Goal: Task Accomplishment & Management: Manage account settings

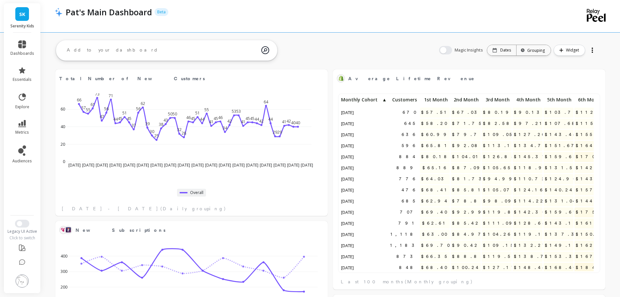
scroll to position [174, 249]
click at [25, 224] on button "Switch to New UI" at bounding box center [22, 223] width 14 height 8
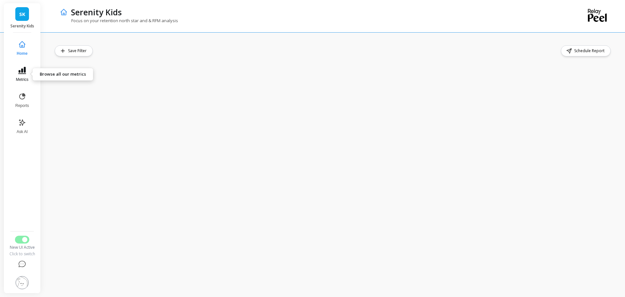
click at [18, 75] on button "Metrics" at bounding box center [21, 74] width 21 height 23
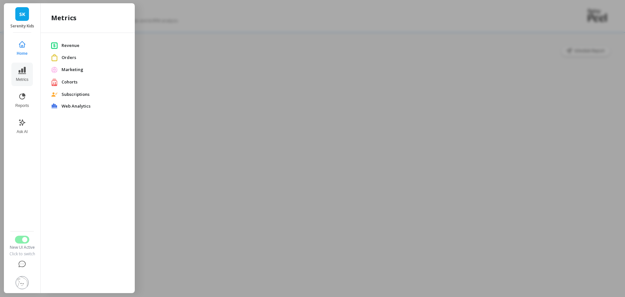
click at [66, 94] on span "Subscriptions" at bounding box center [93, 94] width 63 height 7
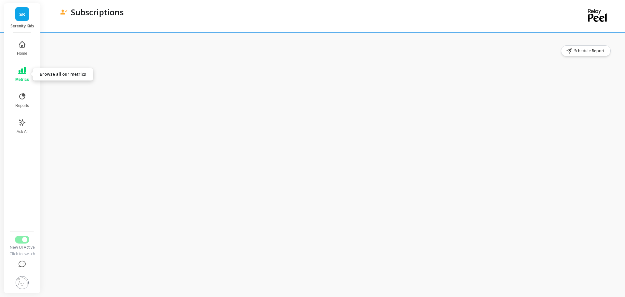
click at [23, 76] on button "Metrics" at bounding box center [21, 74] width 21 height 23
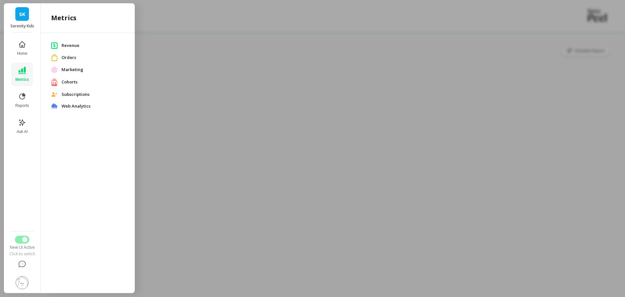
click at [79, 44] on span "Revenue" at bounding box center [93, 45] width 63 height 7
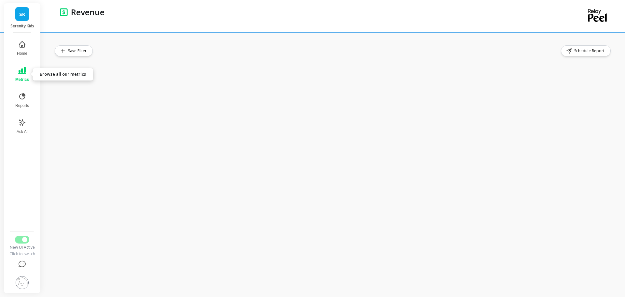
click at [29, 77] on span "Metrics" at bounding box center [22, 79] width 14 height 5
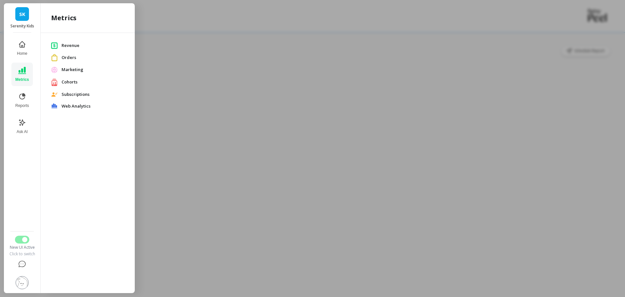
click at [79, 59] on span "Orders" at bounding box center [93, 57] width 63 height 7
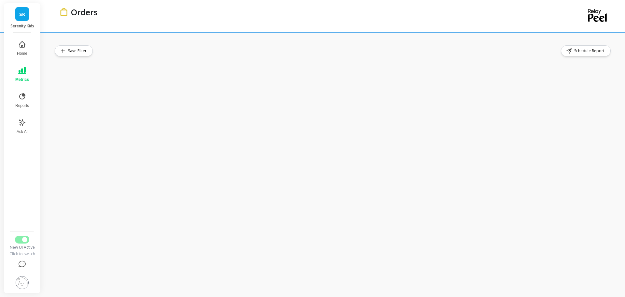
click at [365, 41] on div "Save Filter Schedule Report" at bounding box center [334, 164] width 581 height 264
click at [28, 83] on button "Metrics" at bounding box center [21, 74] width 21 height 23
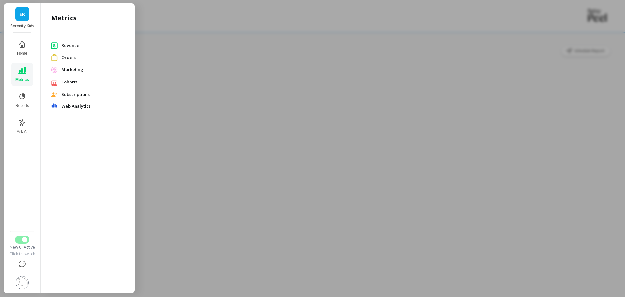
click at [82, 71] on span "Marketing" at bounding box center [93, 69] width 63 height 7
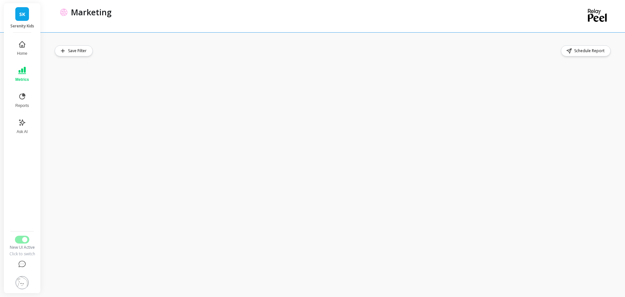
click at [26, 76] on button "Metrics" at bounding box center [21, 74] width 21 height 23
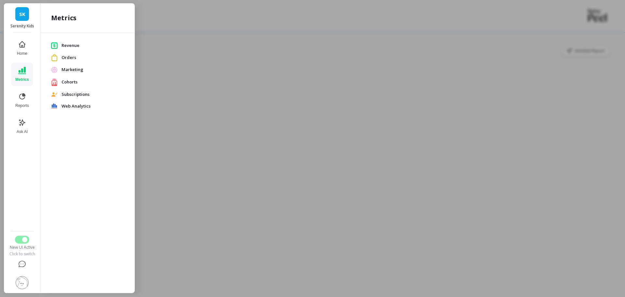
click at [78, 80] on span "Cohorts" at bounding box center [93, 82] width 63 height 7
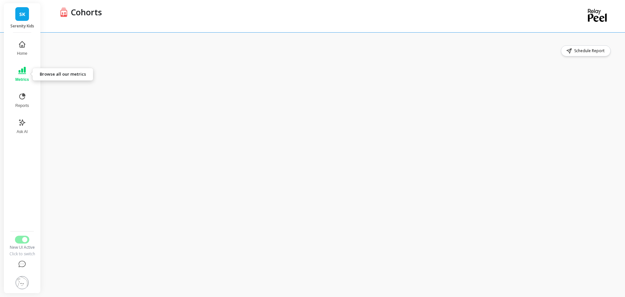
click at [20, 74] on button "Metrics" at bounding box center [21, 74] width 21 height 23
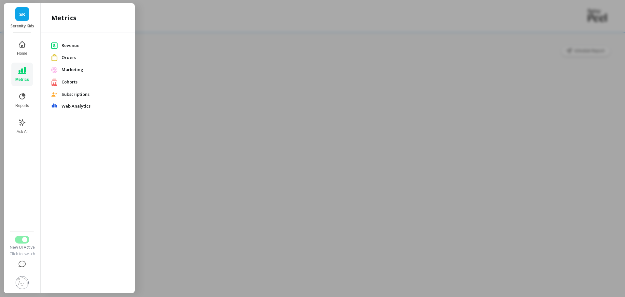
click at [76, 95] on span "Subscriptions" at bounding box center [93, 94] width 63 height 7
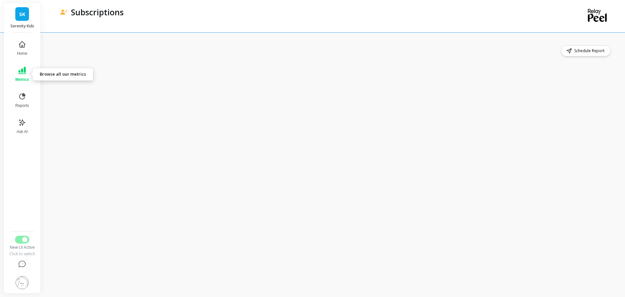
click at [22, 77] on span "Metrics" at bounding box center [22, 79] width 14 height 5
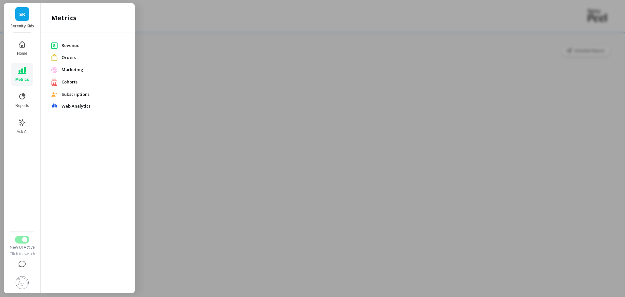
click at [76, 106] on span "Web Analytics" at bounding box center [93, 106] width 63 height 7
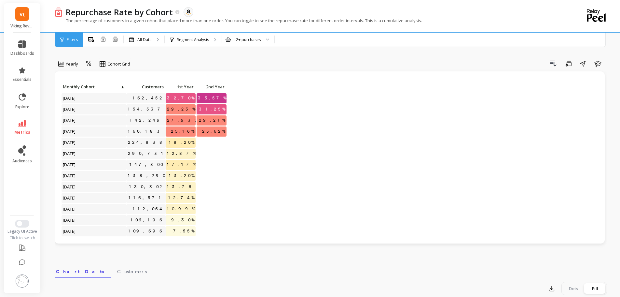
click at [21, 11] on span "V(" at bounding box center [22, 13] width 5 height 7
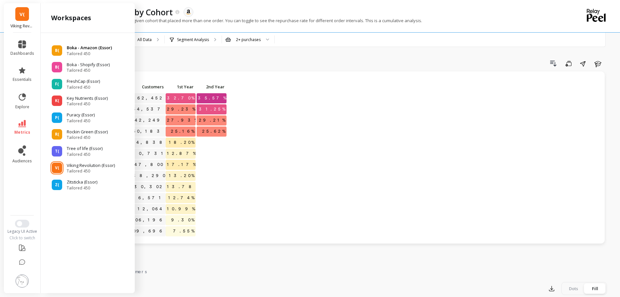
click at [79, 51] on span "Tailored 450" at bounding box center [89, 53] width 45 height 5
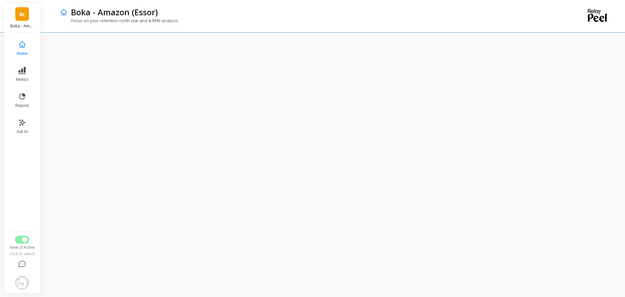
click at [23, 277] on img at bounding box center [22, 282] width 13 height 13
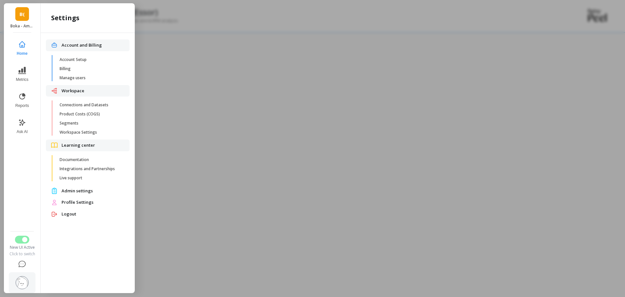
click at [90, 96] on div "Workspace" at bounding box center [88, 91] width 84 height 12
click at [90, 103] on span "Connections and Datasets" at bounding box center [91, 104] width 62 height 5
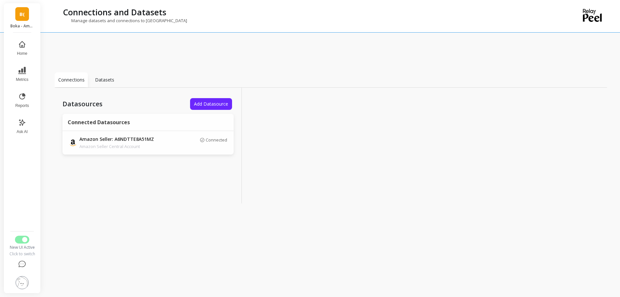
click at [28, 150] on nav "Home Metrics Reports Ask AI" at bounding box center [22, 132] width 27 height 192
click at [22, 10] on link "B(" at bounding box center [22, 14] width 14 height 14
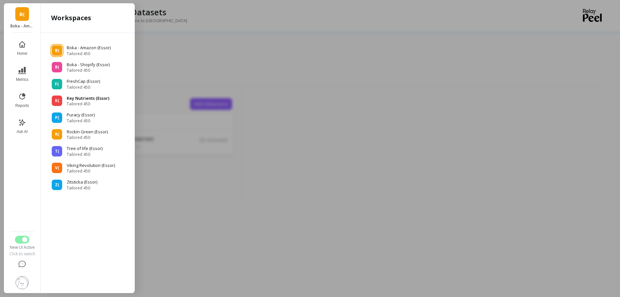
click at [80, 97] on p "Key Nutrients (Essor)" at bounding box center [88, 98] width 43 height 7
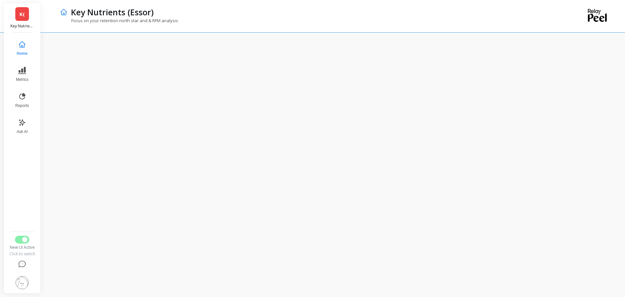
click at [23, 286] on img at bounding box center [22, 282] width 13 height 13
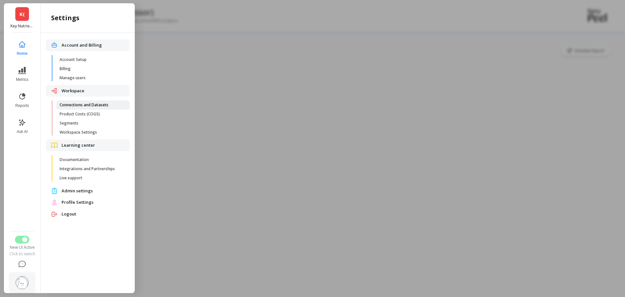
click at [89, 103] on span "Connections and Datasets" at bounding box center [91, 104] width 62 height 5
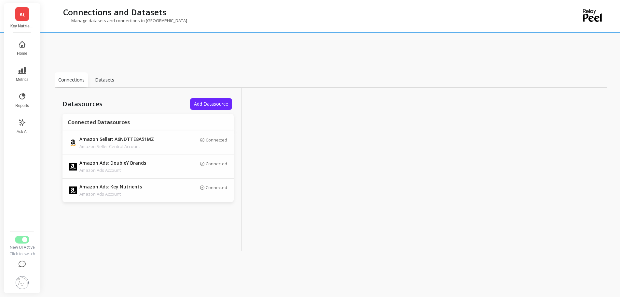
click at [6, 170] on div "K( Key Nutrients (Essor) Home Metrics Reports Ask AI New UI Active Click to swi…" at bounding box center [22, 147] width 36 height 289
copy p "A6NDTTE8A51MZ"
drag, startPoint x: 153, startPoint y: 139, endPoint x: 51, endPoint y: 73, distance: 121.9
click at [113, 138] on p "Amazon Seller: A6NDTTE8A51MZ" at bounding box center [124, 139] width 91 height 7
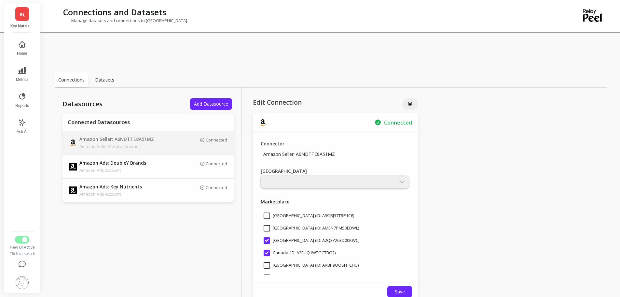
click at [17, 7] on link "K(" at bounding box center [22, 14] width 14 height 14
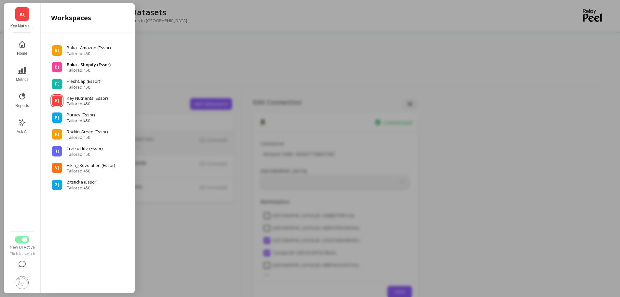
click at [84, 65] on p "Boka - Shopify (Essor)" at bounding box center [89, 65] width 44 height 7
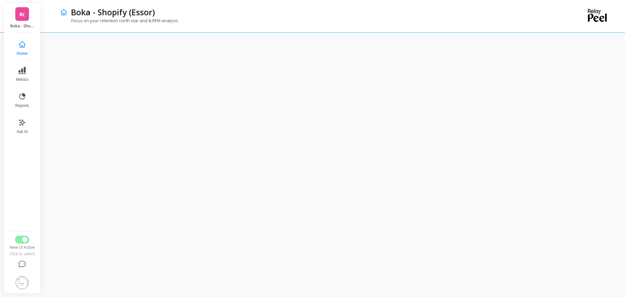
click at [16, 280] on img at bounding box center [22, 282] width 13 height 13
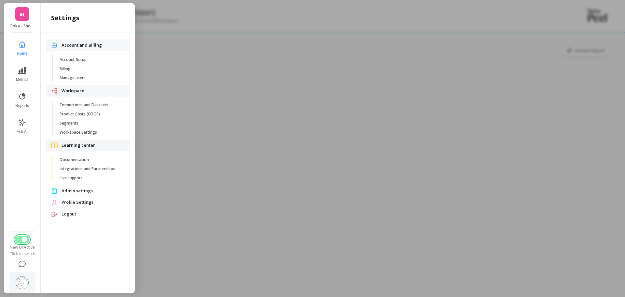
click at [20, 240] on button "Switch to Legacy UI" at bounding box center [22, 239] width 14 height 8
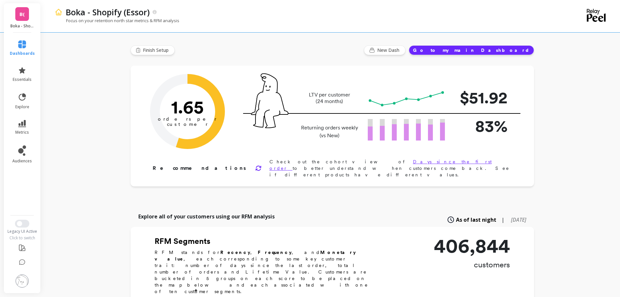
click at [19, 285] on img at bounding box center [22, 280] width 13 height 13
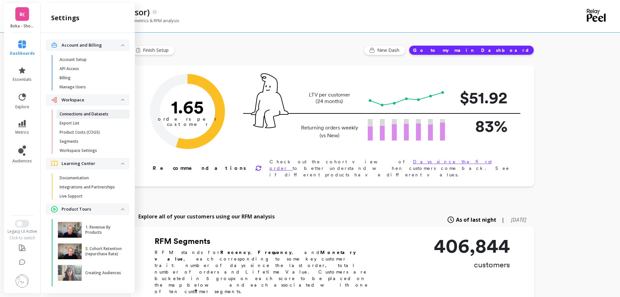
click at [84, 117] on link "Connections and Datasets" at bounding box center [92, 113] width 73 height 9
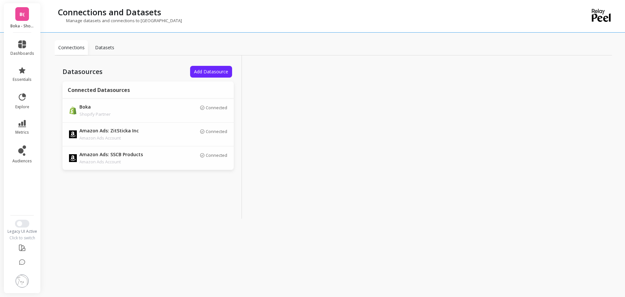
click at [203, 66] on button "Add Datasource" at bounding box center [211, 72] width 42 height 12
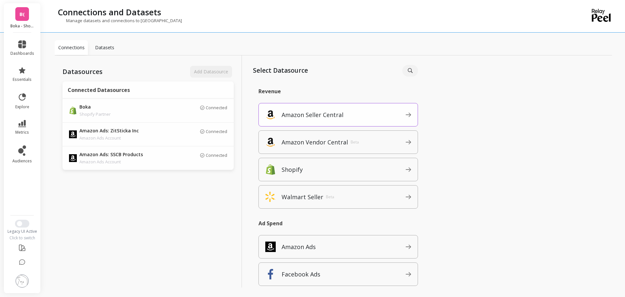
click at [335, 111] on p "Amazon Seller Central" at bounding box center [313, 114] width 62 height 9
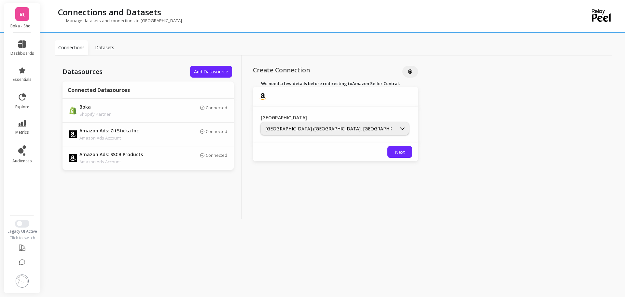
click at [213, 70] on span "Add Datasource" at bounding box center [211, 71] width 34 height 6
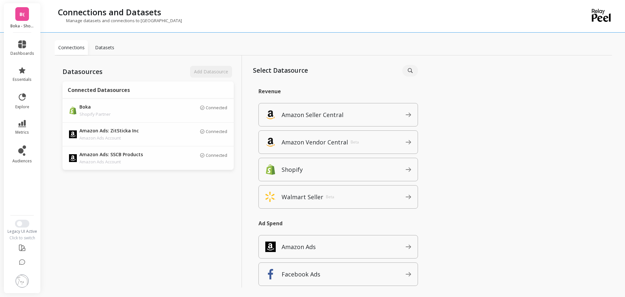
click at [20, 15] on span "B(" at bounding box center [22, 13] width 5 height 7
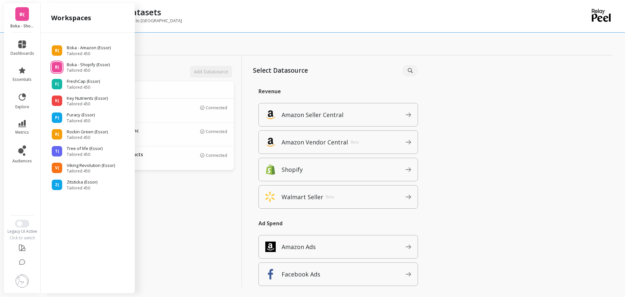
click at [168, 209] on div "Datasources Add Datasource Connected Datasources Boka Shopify Partner Connected…" at bounding box center [148, 178] width 187 height 246
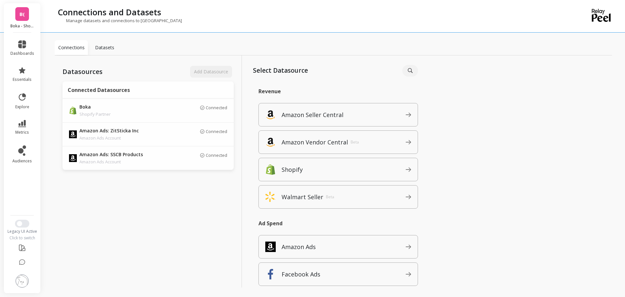
click at [23, 16] on span "B(" at bounding box center [22, 13] width 5 height 7
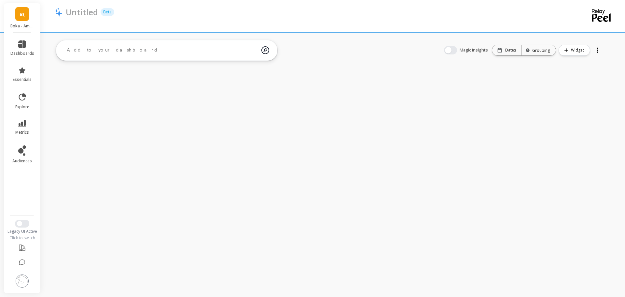
click at [26, 21] on div "B( Boka - Amazon (Essor)" at bounding box center [22, 17] width 36 height 29
click at [27, 285] on img at bounding box center [22, 280] width 13 height 13
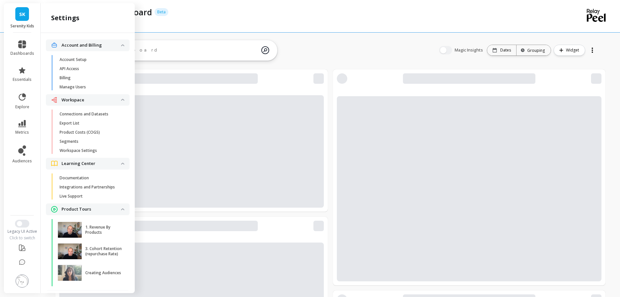
click at [82, 86] on p "Manage Users" at bounding box center [73, 86] width 26 height 5
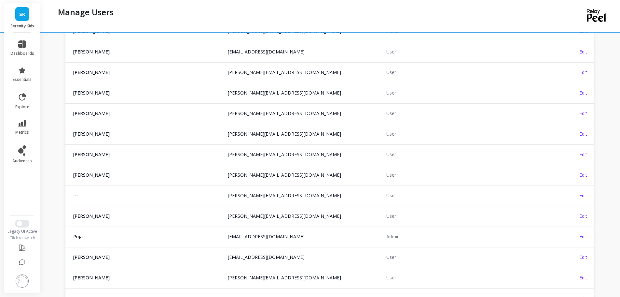
scroll to position [65, 0]
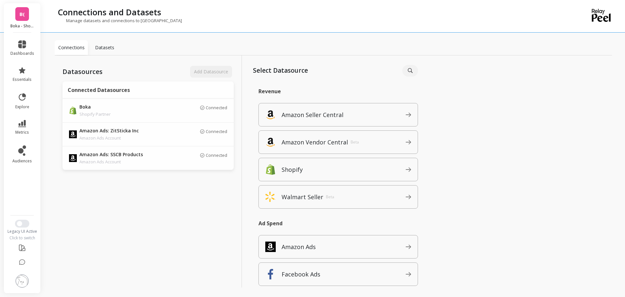
click at [23, 19] on link "B(" at bounding box center [22, 14] width 14 height 14
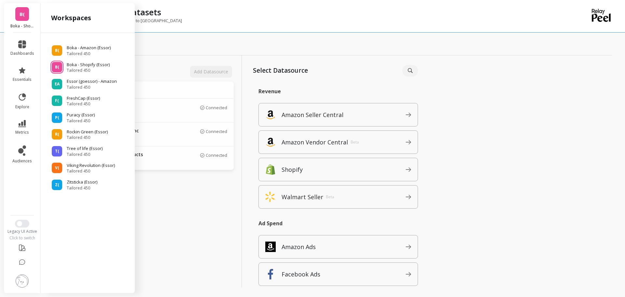
click at [150, 201] on div "Datasources Add Datasource Connected Datasources Boka Shopify Partner Connected…" at bounding box center [148, 178] width 187 height 246
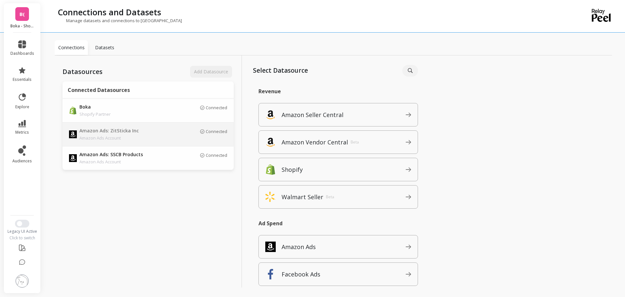
click at [158, 135] on p "Amazon Ads Account" at bounding box center [124, 137] width 91 height 7
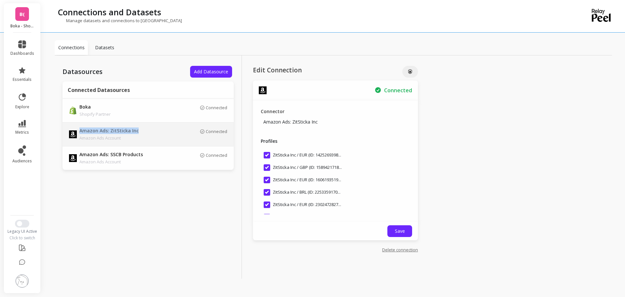
copy p "Amazon Ads: ZitSticka Inc"
drag, startPoint x: 146, startPoint y: 130, endPoint x: 81, endPoint y: 126, distance: 64.6
click at [80, 129] on p "Amazon Ads: ZitSticka Inc" at bounding box center [124, 130] width 91 height 7
click at [21, 22] on div "B( Boka - Shopify (Essor)" at bounding box center [22, 17] width 36 height 29
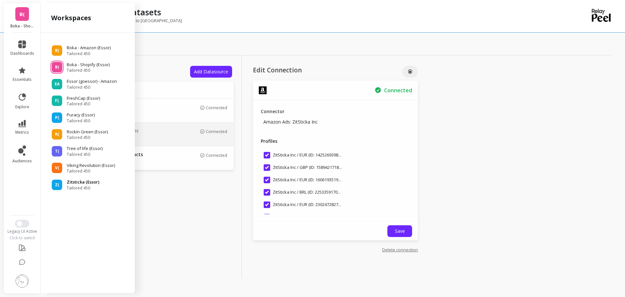
click at [91, 183] on p "Zitsticka (Essor)" at bounding box center [83, 182] width 33 height 7
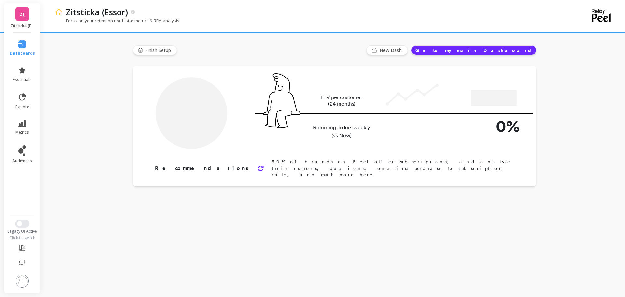
click at [26, 26] on p "Zitsticka (Essor)" at bounding box center [22, 25] width 24 height 5
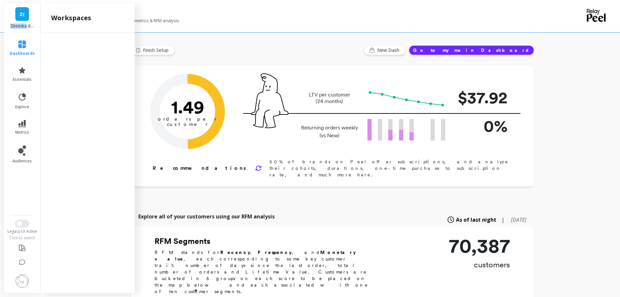
copy p "Zitsticka"
drag, startPoint x: 26, startPoint y: 26, endPoint x: 8, endPoint y: 27, distance: 17.6
click at [8, 27] on div "Z( Zitsticka (Essor)" at bounding box center [22, 17] width 36 height 29
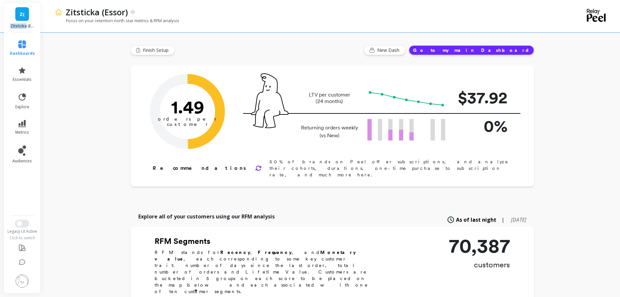
click at [21, 282] on img at bounding box center [22, 280] width 13 height 13
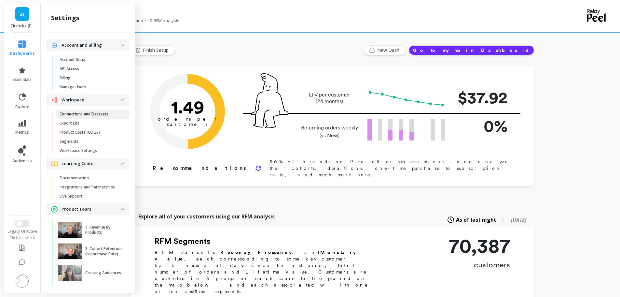
click at [93, 111] on p "Connections and Datasets" at bounding box center [84, 113] width 49 height 5
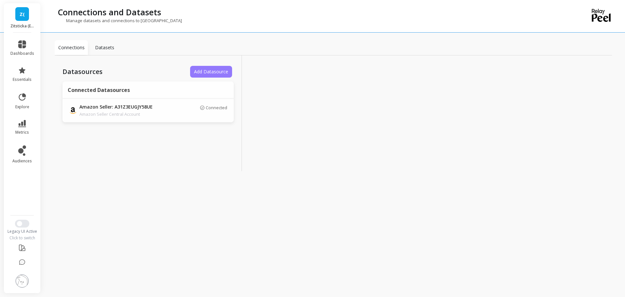
click at [211, 67] on button "Add Datasource" at bounding box center [211, 72] width 42 height 12
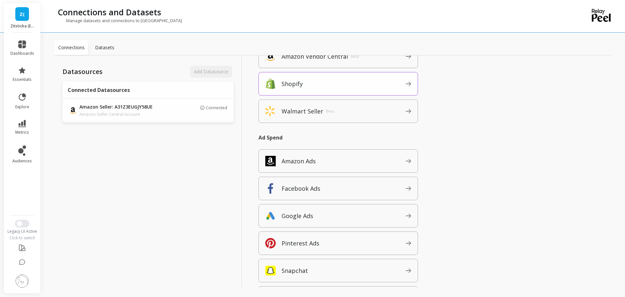
scroll to position [130, 0]
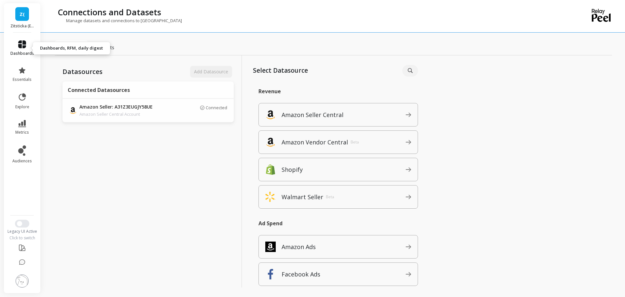
click at [21, 42] on icon at bounding box center [22, 44] width 8 height 8
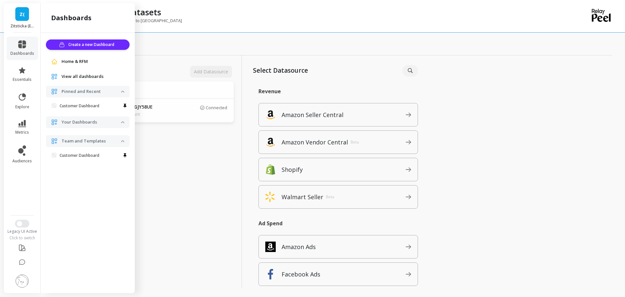
click at [62, 59] on span "Home & RFM" at bounding box center [75, 61] width 26 height 7
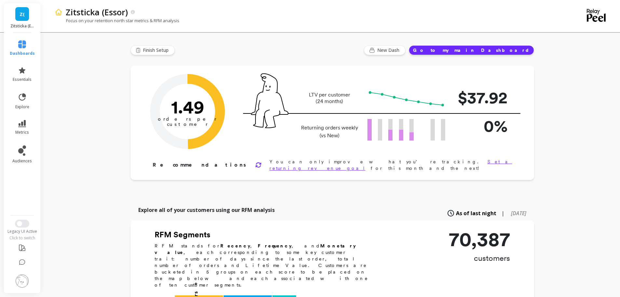
click at [27, 16] on link "Z(" at bounding box center [22, 14] width 14 height 14
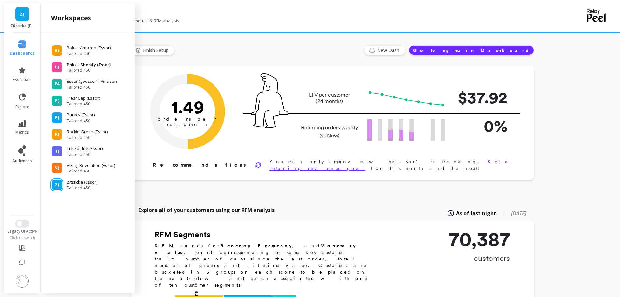
click at [85, 64] on p "Boka - Shopify (Essor)" at bounding box center [89, 65] width 44 height 7
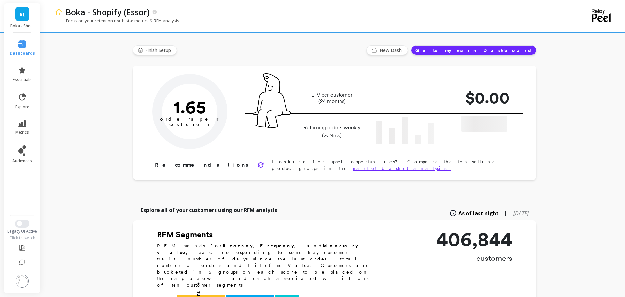
type input "Champions"
type input "34941"
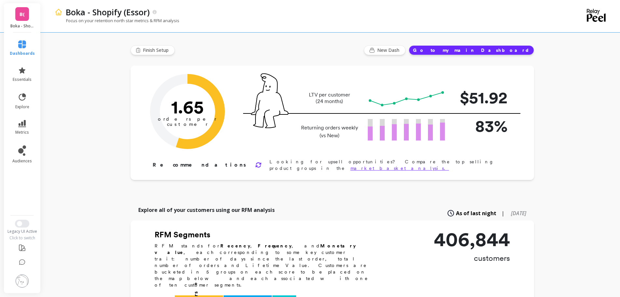
click at [23, 284] on img at bounding box center [22, 280] width 13 height 13
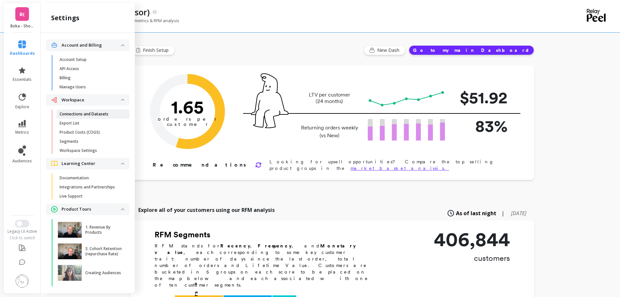
click at [96, 112] on p "Connections and Datasets" at bounding box center [84, 113] width 49 height 5
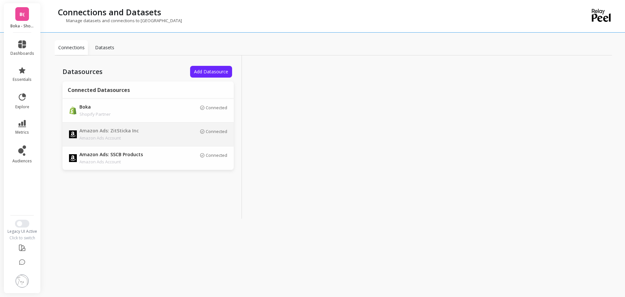
click at [159, 138] on p "Amazon Ads Account" at bounding box center [124, 137] width 91 height 7
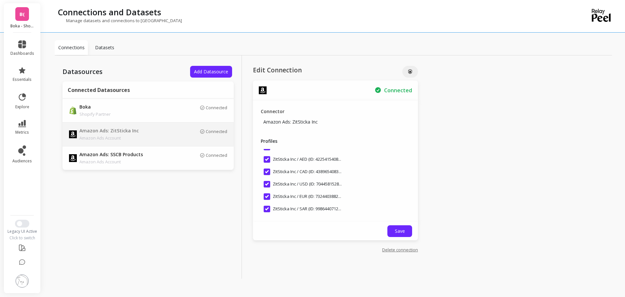
scroll to position [133, 0]
click at [402, 250] on link "Delete connection" at bounding box center [400, 249] width 36 height 6
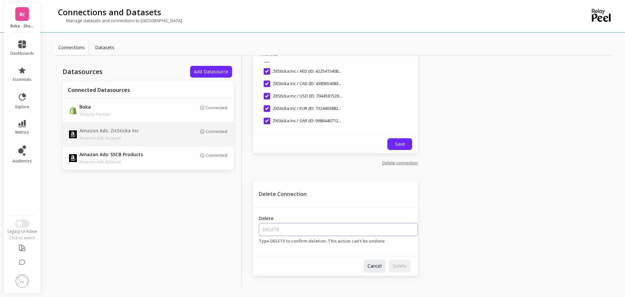
click at [311, 230] on input "Delete" at bounding box center [338, 229] width 159 height 13
type input "DELETE"
click at [400, 267] on span "Delete" at bounding box center [400, 265] width 14 height 6
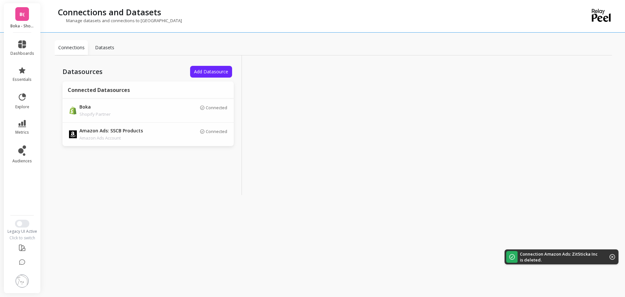
scroll to position [0, 0]
click at [154, 132] on p "Amazon Ads: SSCB Products" at bounding box center [124, 130] width 91 height 7
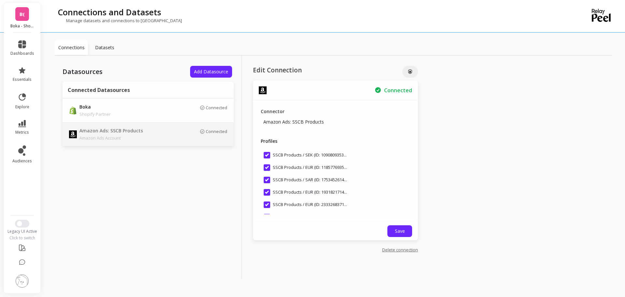
click at [405, 252] on div "Edit Connection Connected Connector Amazon Ads: SSCB Products Profiles SSCB Pro…" at bounding box center [335, 167] width 165 height 202
click at [396, 246] on div "Edit Connection Connected Connector Amazon Ads: SSCB Products Profiles SSCB Pro…" at bounding box center [335, 167] width 165 height 202
click at [395, 250] on link "Delete connection" at bounding box center [400, 249] width 36 height 6
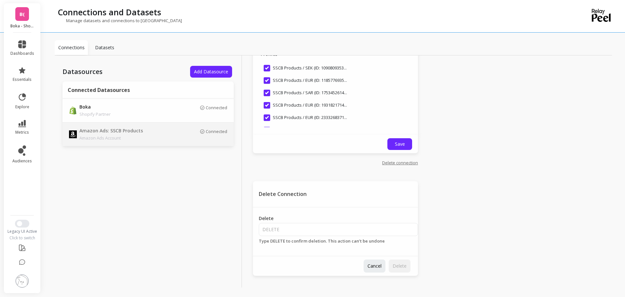
click at [323, 222] on div "Delete" at bounding box center [338, 225] width 159 height 21
click at [319, 227] on input "Delete" at bounding box center [338, 229] width 159 height 13
type input "DELETE"
click at [395, 263] on span "Delete" at bounding box center [400, 265] width 14 height 6
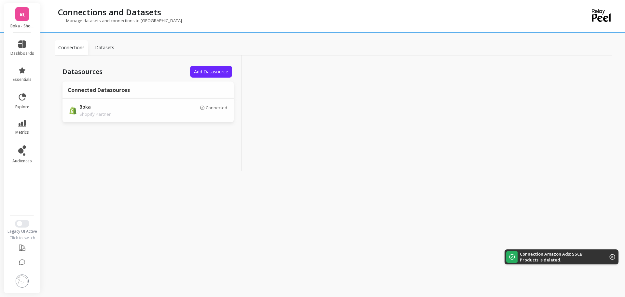
scroll to position [0, 0]
